Goal: Navigation & Orientation: Find specific page/section

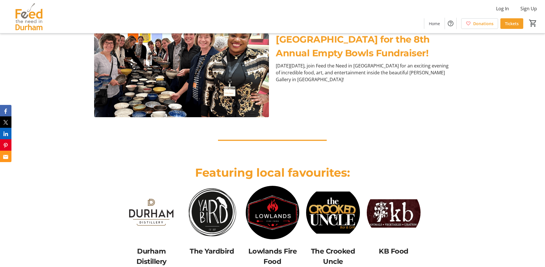
scroll to position [256, 0]
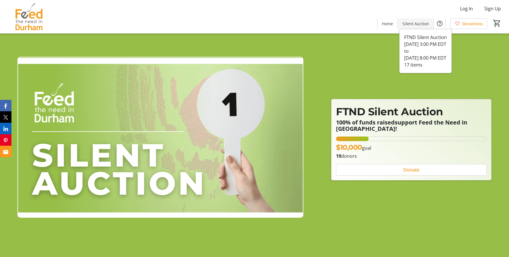
click at [422, 26] on span "Silent Auction" at bounding box center [415, 24] width 27 height 6
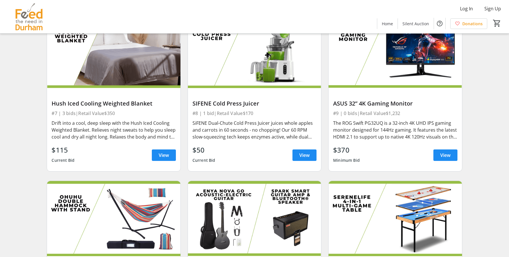
scroll to position [398, 0]
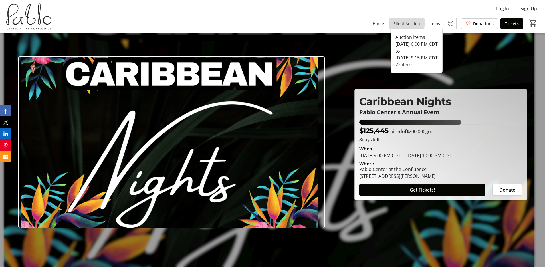
click at [407, 21] on span "Silent Auction" at bounding box center [407, 24] width 27 height 6
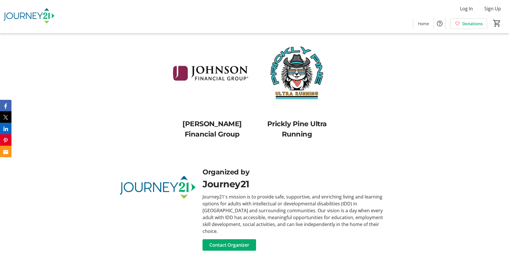
scroll to position [560, 0]
